Goal: Task Accomplishment & Management: Use online tool/utility

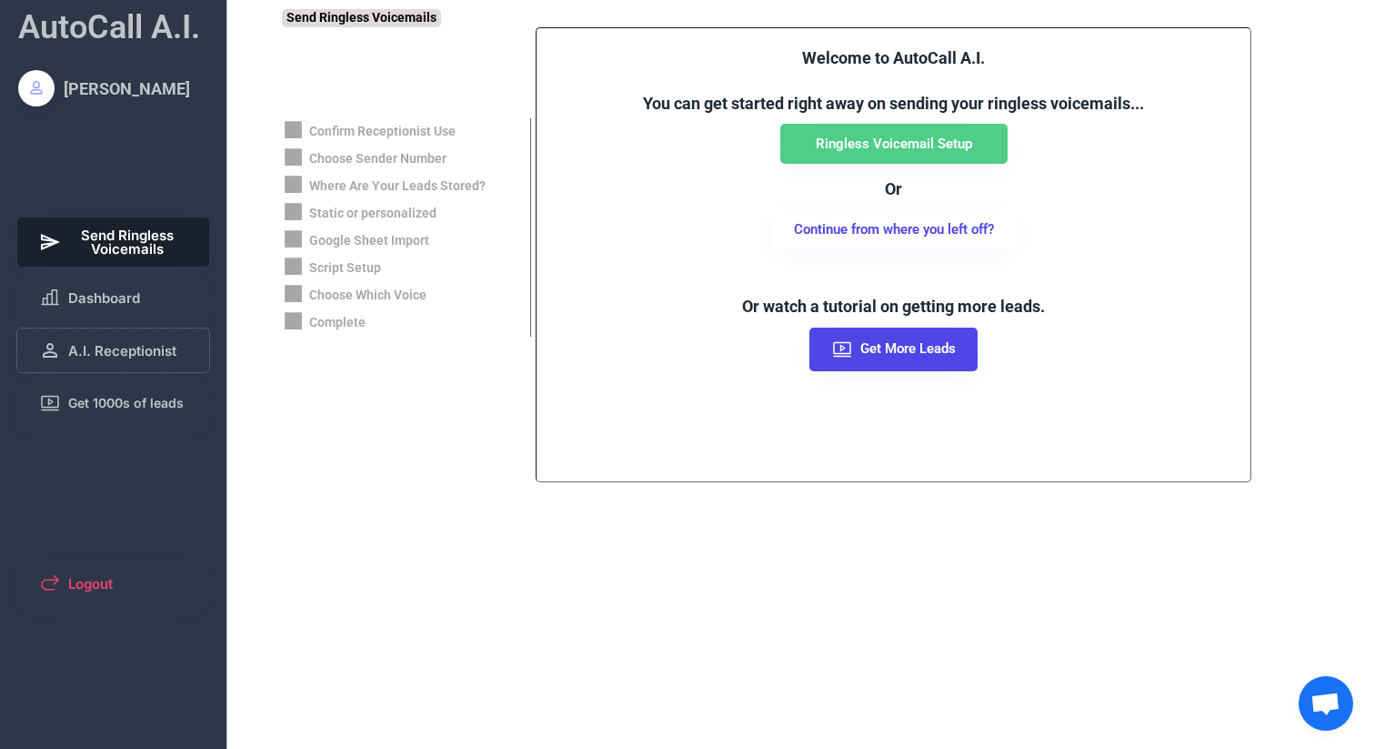
drag, startPoint x: 110, startPoint y: 348, endPoint x: 99, endPoint y: 378, distance: 31.9
click at [99, 378] on div "AutoCall A.I. Jason Johnson Send Ringless Voicemails Dashboard A.I. Receptionis…" at bounding box center [113, 374] width 227 height 749
click at [82, 408] on span "Get 1000s of leads" at bounding box center [126, 403] width 116 height 13
click at [142, 432] on div "AutoCall A.I. Jason Johnson Send Ringless Voicemails Dashboard A.I. Receptionis…" at bounding box center [113, 374] width 227 height 749
click at [140, 409] on span "Get 1000s of leads" at bounding box center [126, 403] width 116 height 13
